Goal: Information Seeking & Learning: Learn about a topic

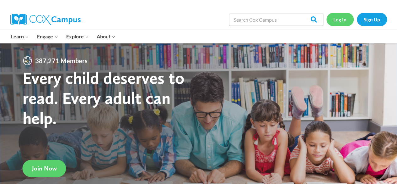
click at [333, 16] on link "Log In" at bounding box center [340, 19] width 27 height 13
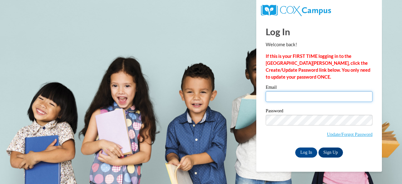
click at [299, 98] on input "Email" at bounding box center [319, 96] width 107 height 11
type input "dereckamccants@gmail.com"
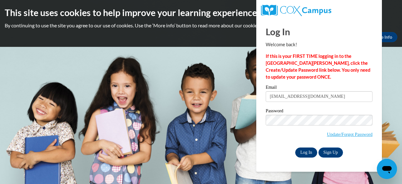
click at [308, 152] on input "Log In" at bounding box center [306, 152] width 22 height 10
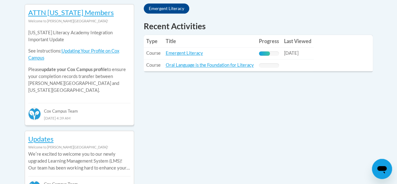
scroll to position [281, 0]
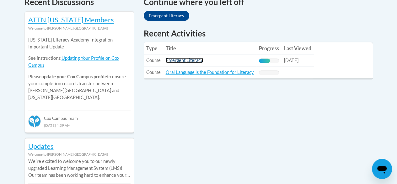
click at [195, 62] on link "Emergent Literacy" at bounding box center [184, 59] width 37 height 5
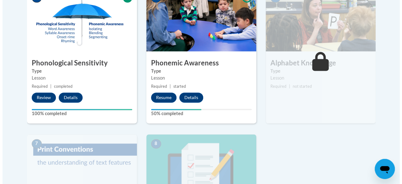
scroll to position [379, 0]
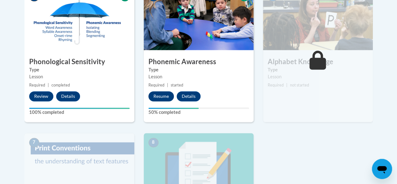
click at [162, 97] on button "Resume" at bounding box center [161, 96] width 25 height 10
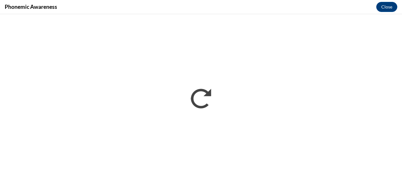
scroll to position [0, 0]
